Goal: Task Accomplishment & Management: Manage account settings

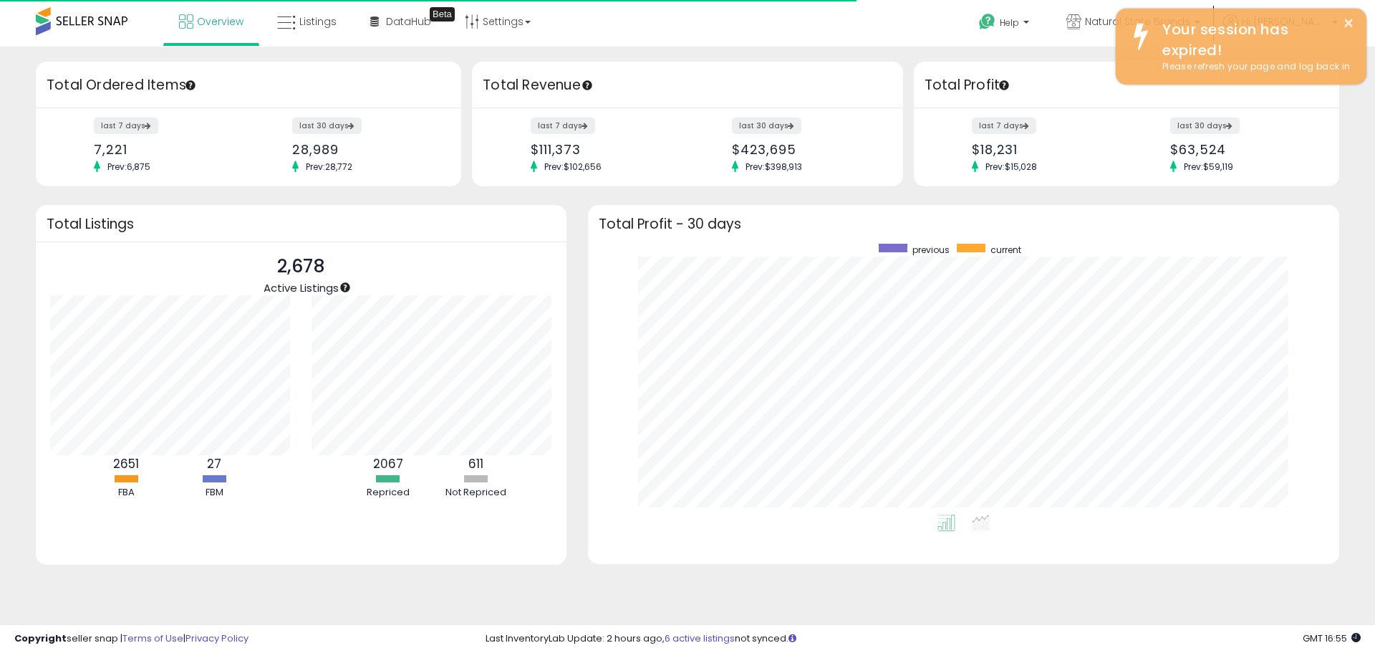
scroll to position [271, 723]
